Goal: Task Accomplishment & Management: Manage account settings

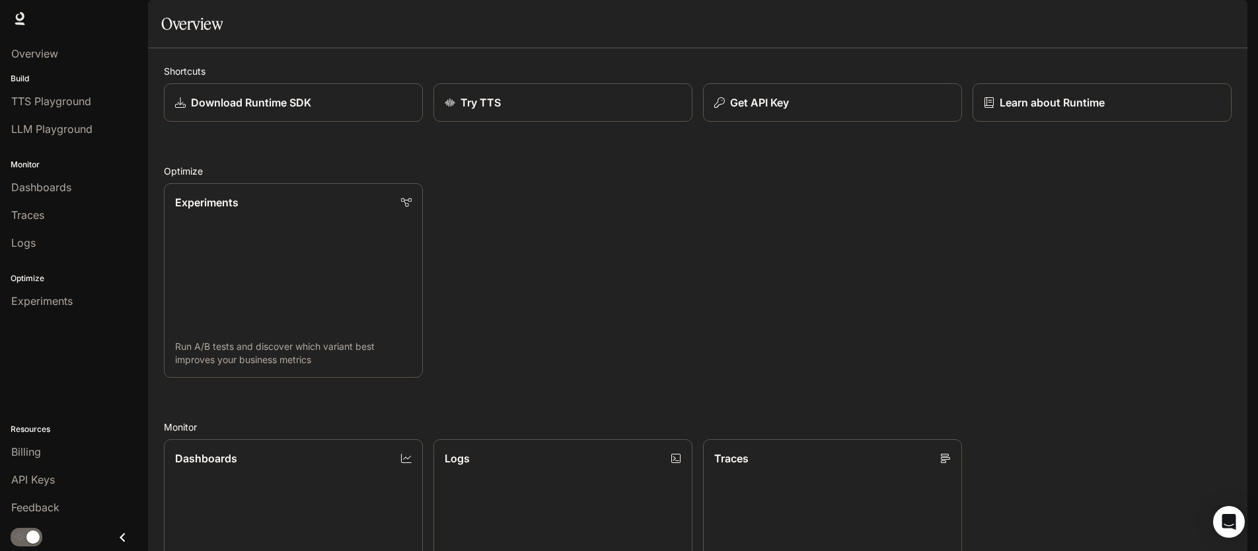
click at [1221, 20] on img "button" at bounding box center [1229, 18] width 19 height 19
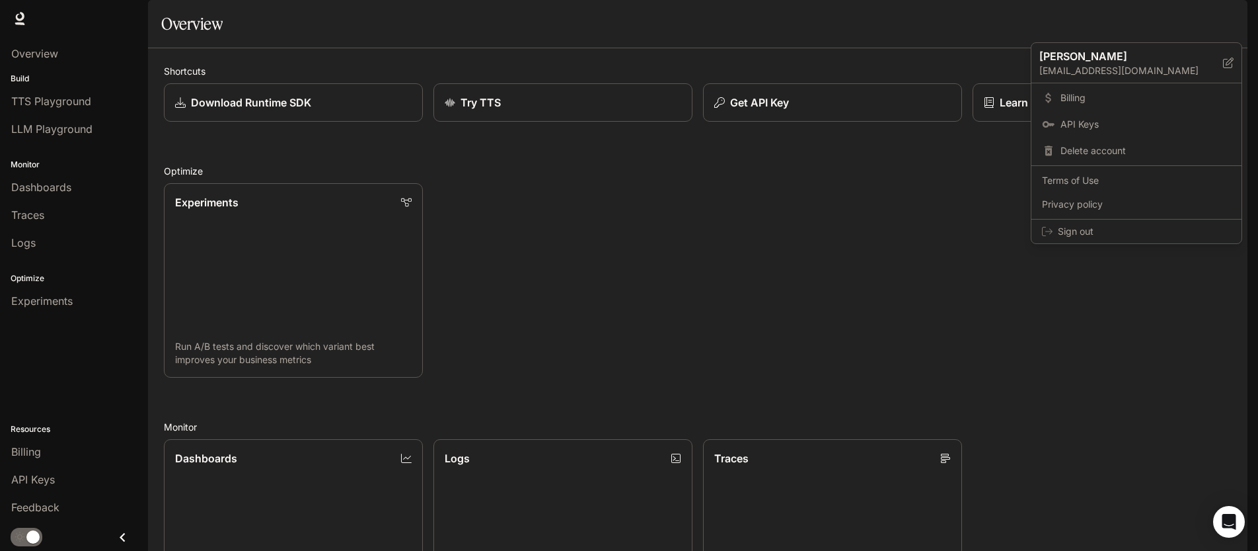
click at [1227, 21] on div at bounding box center [629, 275] width 1258 height 551
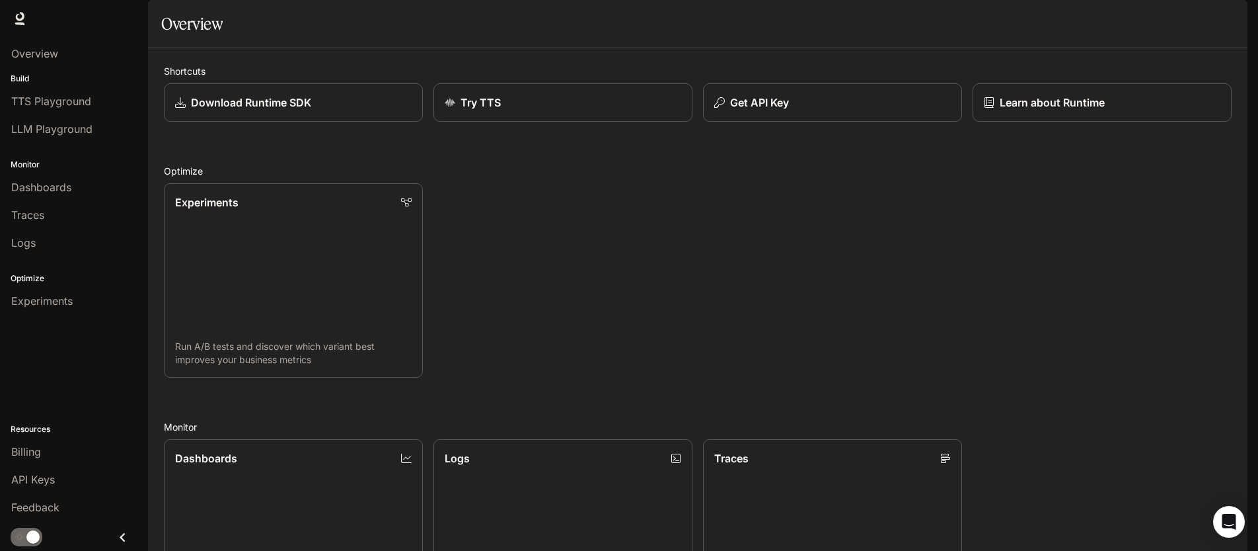
click at [1227, 22] on img "button" at bounding box center [1229, 18] width 19 height 19
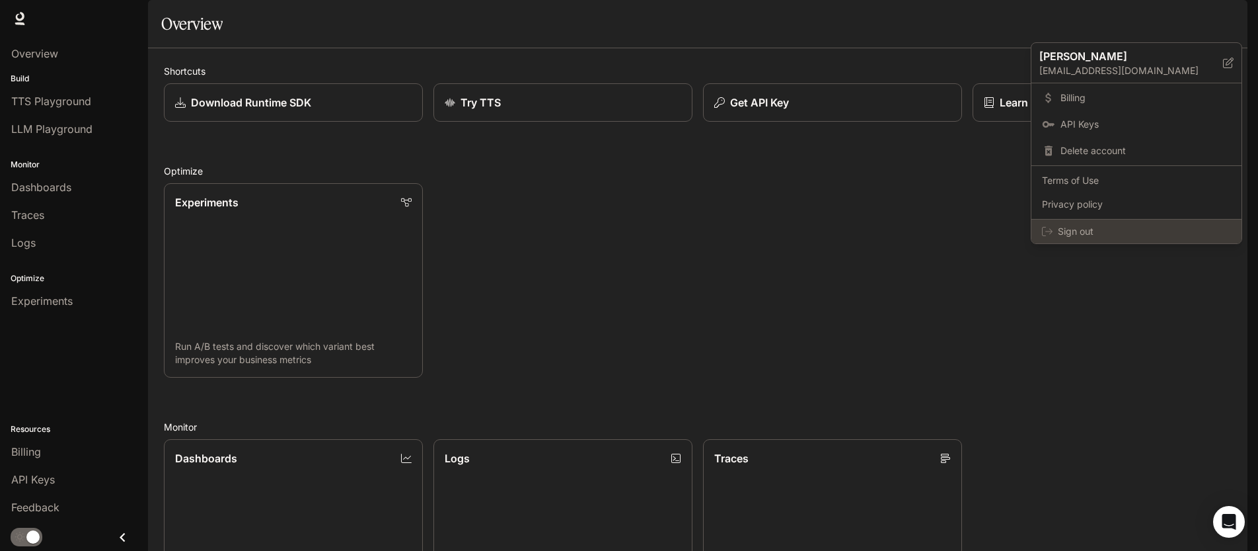
click at [1096, 229] on span "Sign out" at bounding box center [1144, 231] width 173 height 13
